Goal: Transaction & Acquisition: Purchase product/service

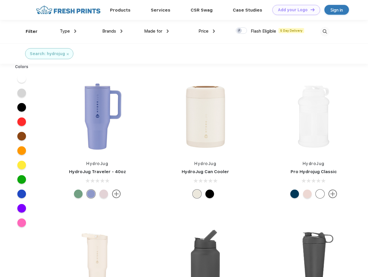
scroll to position [0, 0]
click at [294, 10] on link "Add your Logo Design Tool" at bounding box center [296, 10] width 48 height 10
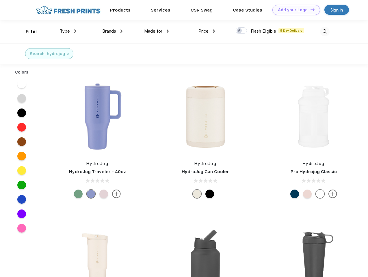
click at [0, 0] on div "Design Tool" at bounding box center [0, 0] width 0 height 0
click at [310, 10] on link "Add your Logo Design Tool" at bounding box center [296, 10] width 48 height 10
click at [28, 31] on div "Filter" at bounding box center [32, 31] width 12 height 7
click at [68, 31] on span "Type" at bounding box center [65, 31] width 10 height 5
click at [112, 31] on span "Brands" at bounding box center [109, 31] width 14 height 5
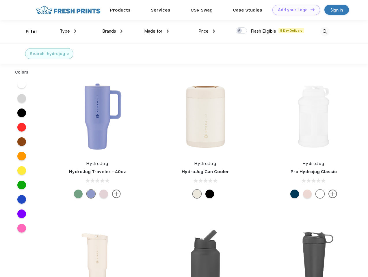
click at [157, 31] on span "Made for" at bounding box center [153, 31] width 18 height 5
click at [207, 31] on span "Price" at bounding box center [203, 31] width 10 height 5
click at [241, 31] on div at bounding box center [241, 30] width 11 height 6
click at [239, 31] on input "checkbox" at bounding box center [238, 29] width 4 height 4
click at [325, 31] on img at bounding box center [325, 32] width 10 height 10
